Goal: Information Seeking & Learning: Learn about a topic

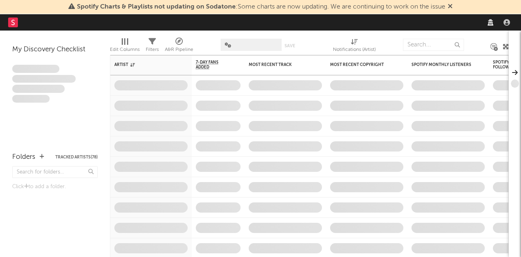
select select "recorded_music"
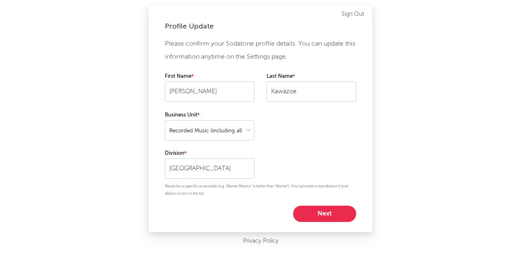
click at [325, 217] on button "Next" at bounding box center [324, 214] width 63 height 16
select select "other"
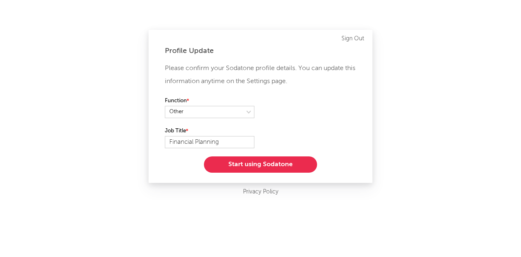
click at [274, 157] on button "Start using Sodatone" at bounding box center [260, 164] width 113 height 16
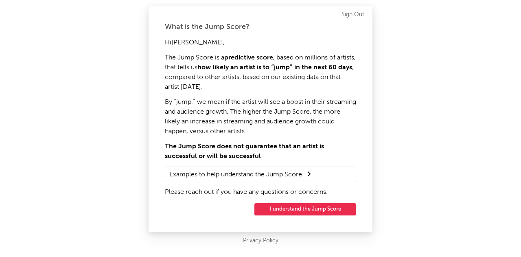
click at [282, 210] on button "I understand the Jump Score" at bounding box center [305, 209] width 102 height 12
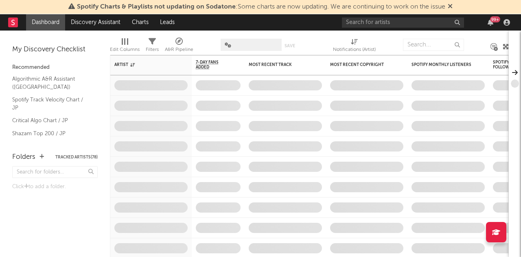
click at [414, 8] on span "Spotify Charts & Playlists not updating on Sodatone : Some charts are now updat…" at bounding box center [261, 7] width 368 height 7
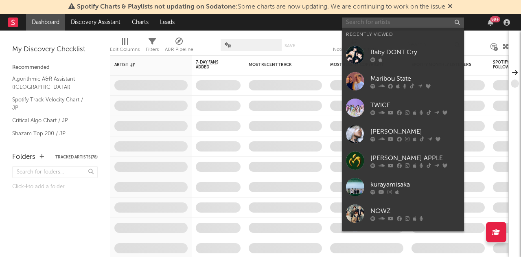
click at [407, 19] on input "text" at bounding box center [403, 23] width 122 height 10
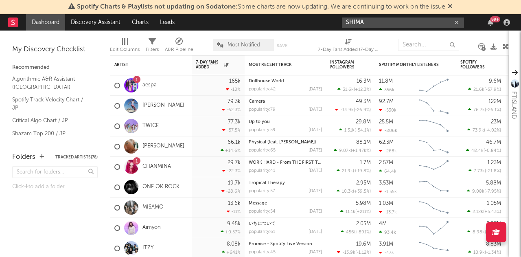
click at [368, 24] on input "SHIMA" at bounding box center [403, 23] width 122 height 10
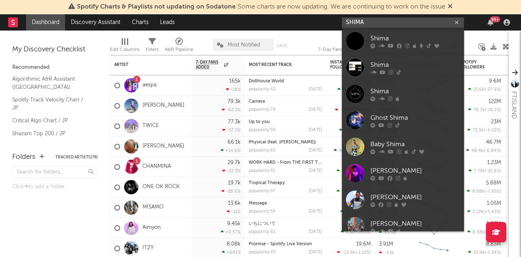
drag, startPoint x: 371, startPoint y: 25, endPoint x: 328, endPoint y: 29, distance: 43.0
click at [328, 29] on nav "Dashboard Discovery Assistant Charts Leads SHIMA 99 +" at bounding box center [260, 22] width 521 height 16
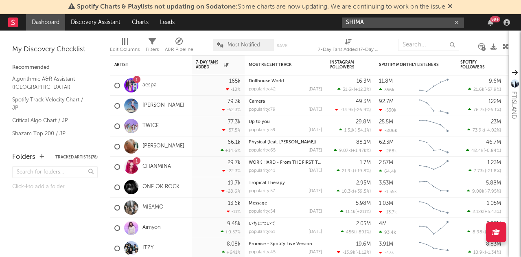
paste input "[URL][DOMAIN_NAME]"
type input "[URL][DOMAIN_NAME]"
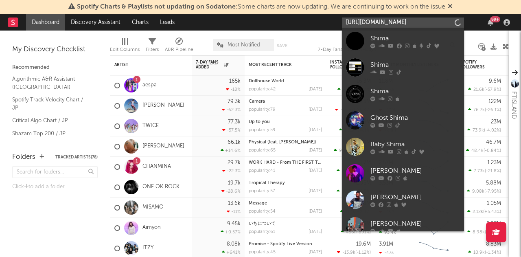
scroll to position [0, 289]
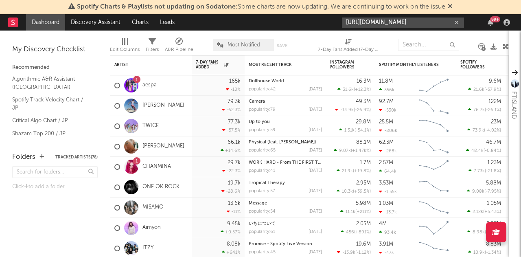
click at [374, 51] on div "7-Day Fans Added (7-Day Fans Added)" at bounding box center [348, 50] width 61 height 10
select select "-1"
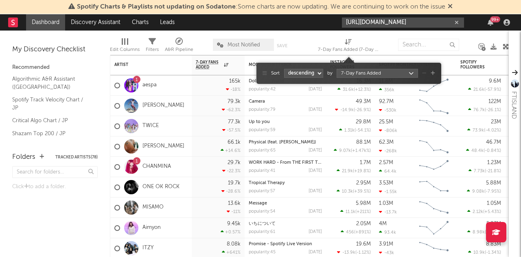
click at [396, 22] on input "[URL][DOMAIN_NAME]" at bounding box center [403, 23] width 122 height 10
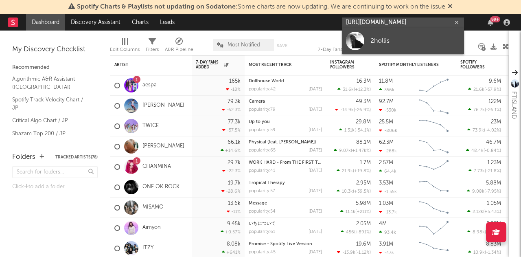
type input "[URL][DOMAIN_NAME]"
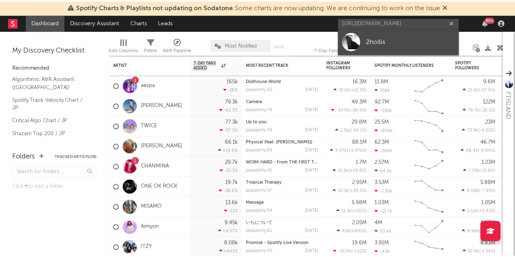
scroll to position [0, 0]
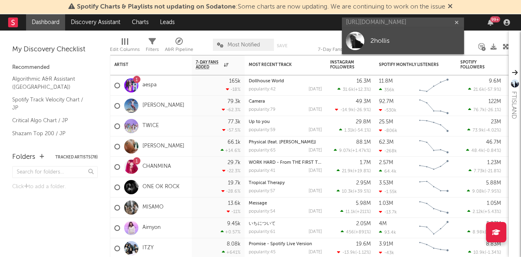
click at [389, 43] on div "2hollis" at bounding box center [415, 41] width 90 height 10
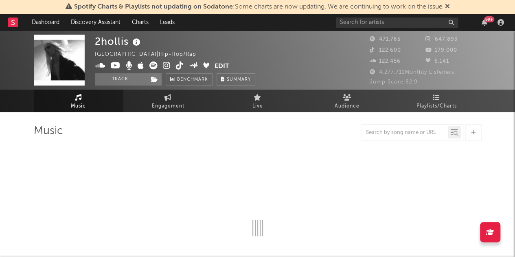
select select "6m"
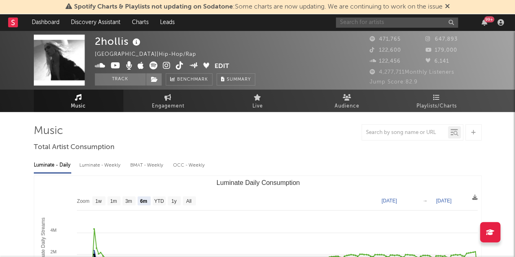
click at [395, 25] on input "text" at bounding box center [397, 23] width 122 height 10
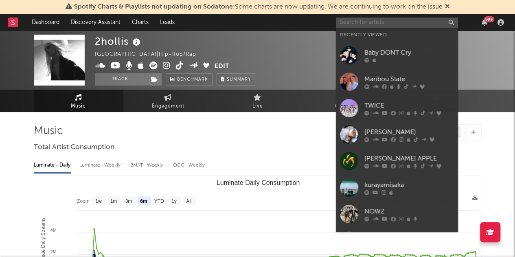
paste input "[URL][DOMAIN_NAME]"
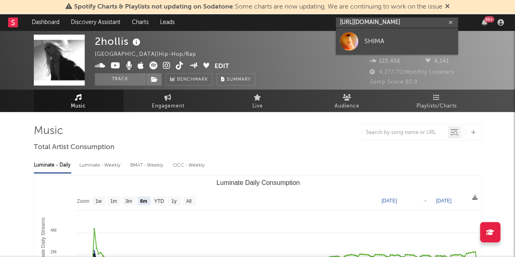
type input "[URL][DOMAIN_NAME]"
click at [381, 39] on div "SHIMA" at bounding box center [409, 41] width 90 height 10
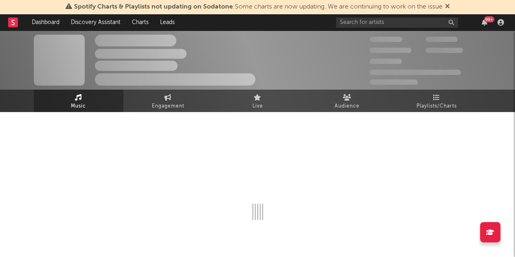
select select "6m"
